Goal: Task Accomplishment & Management: Use online tool/utility

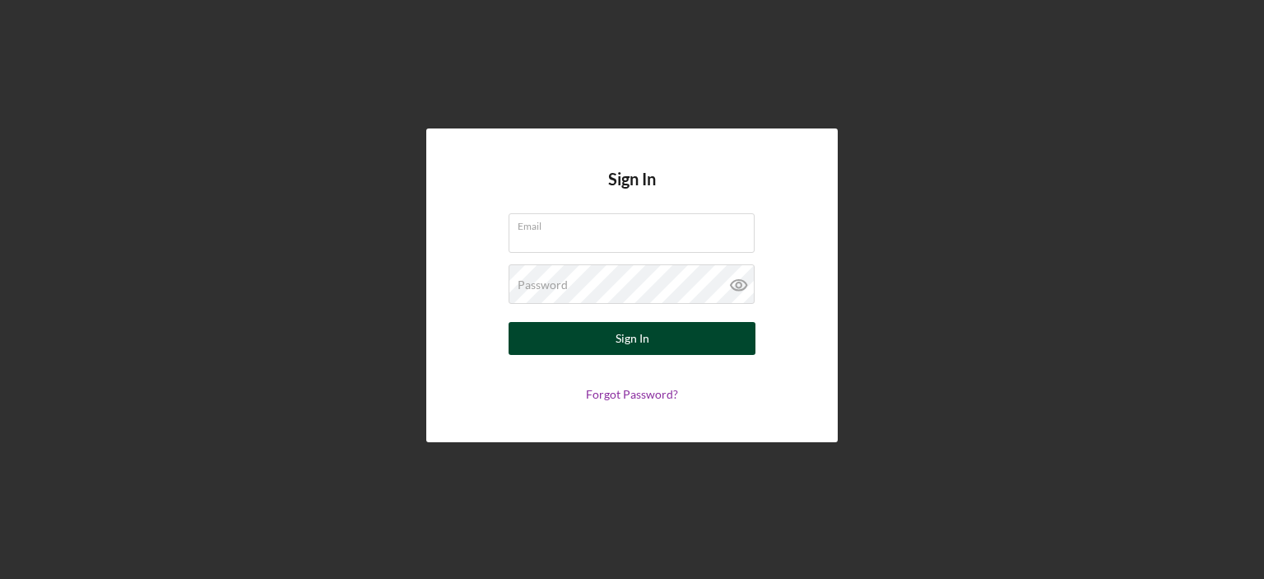
type input "[EMAIL_ADDRESS][DOMAIN_NAME]"
click at [648, 344] on div "Sign In" at bounding box center [633, 338] width 34 height 33
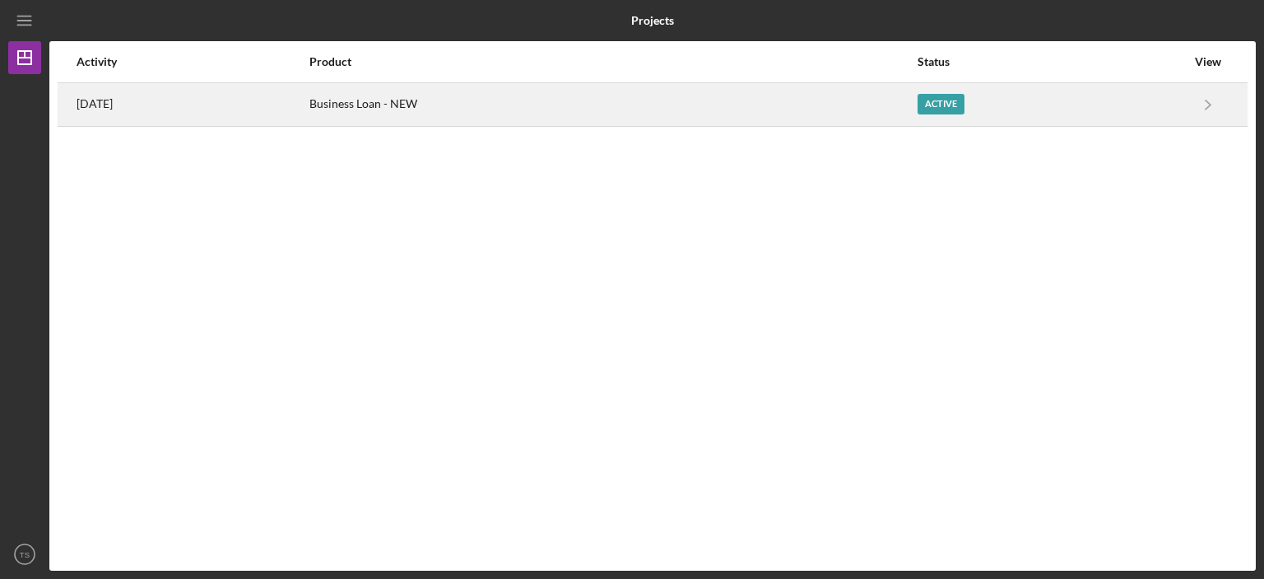
click at [449, 95] on div "Business Loan - NEW" at bounding box center [612, 104] width 607 height 41
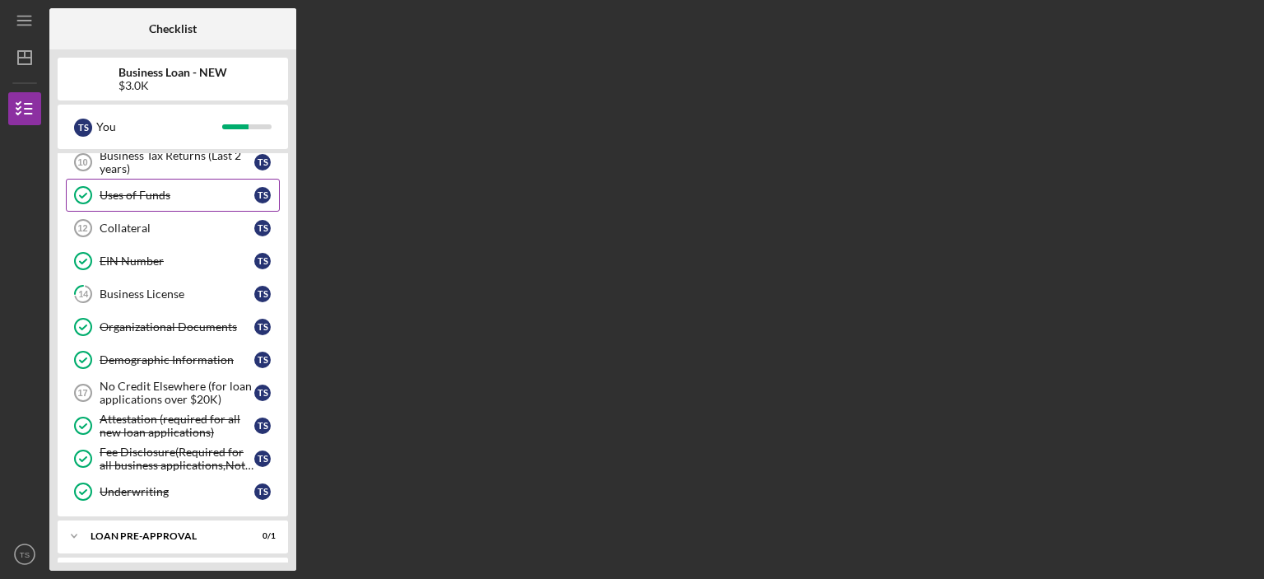
scroll to position [315, 0]
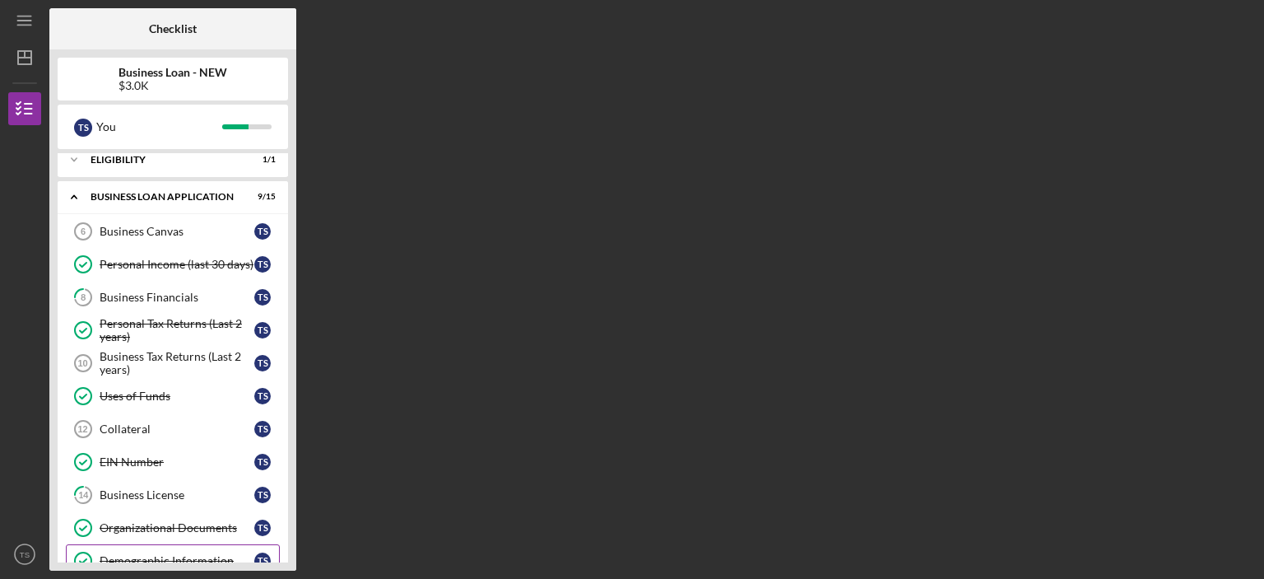
scroll to position [27, 0]
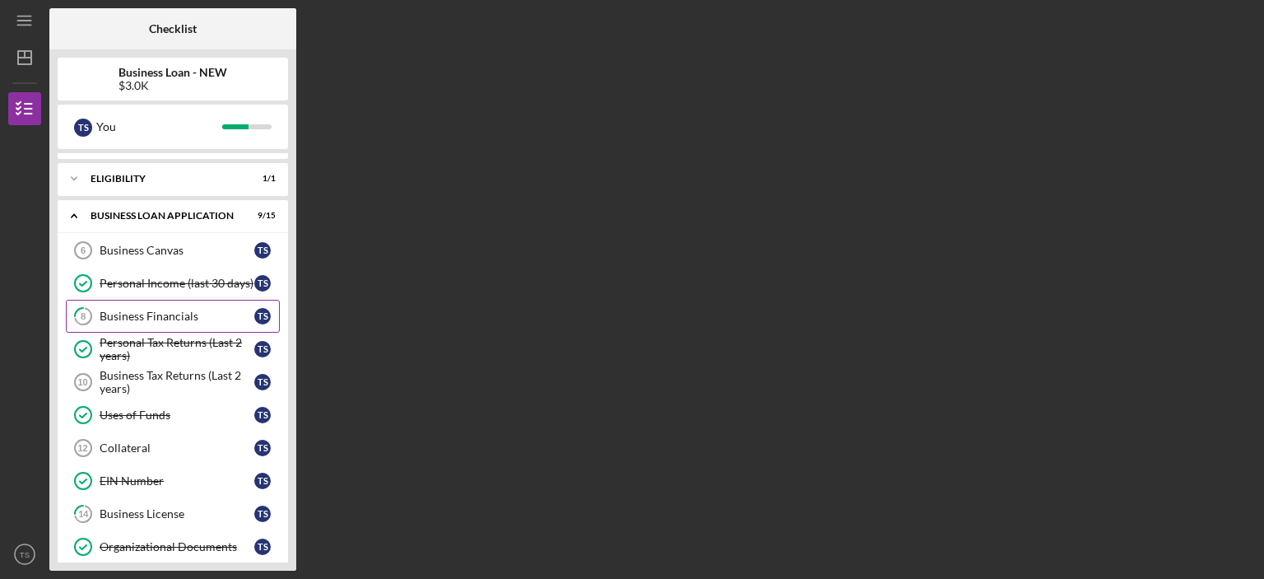
click at [221, 311] on div "Business Financials" at bounding box center [177, 315] width 155 height 13
